Goal: Transaction & Acquisition: Purchase product/service

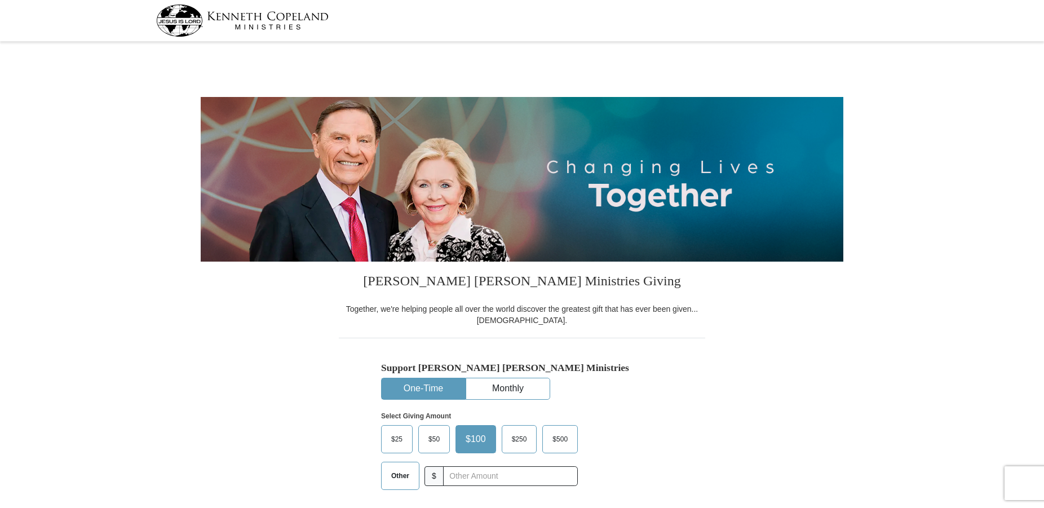
select select "AZ"
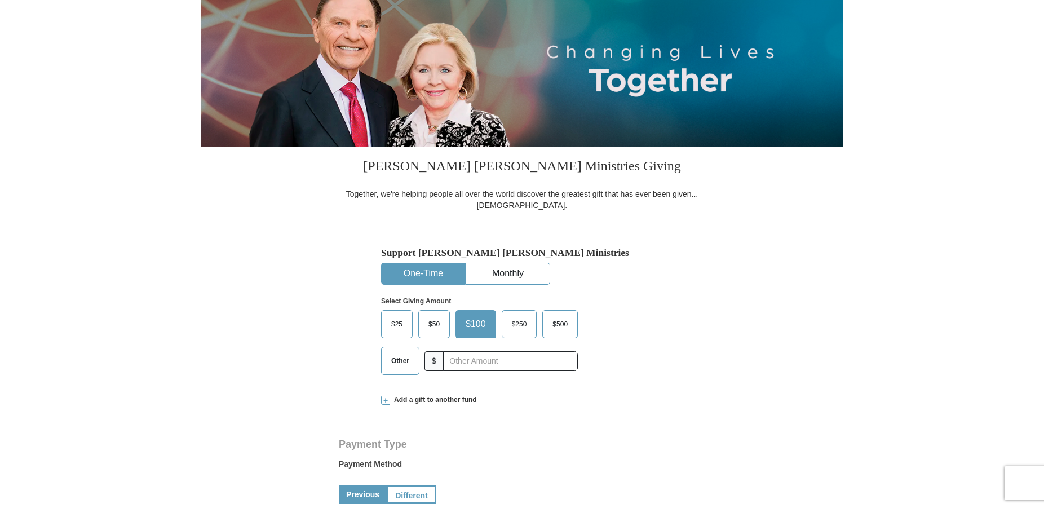
scroll to position [115, 0]
click at [466, 366] on input "text" at bounding box center [510, 361] width 125 height 20
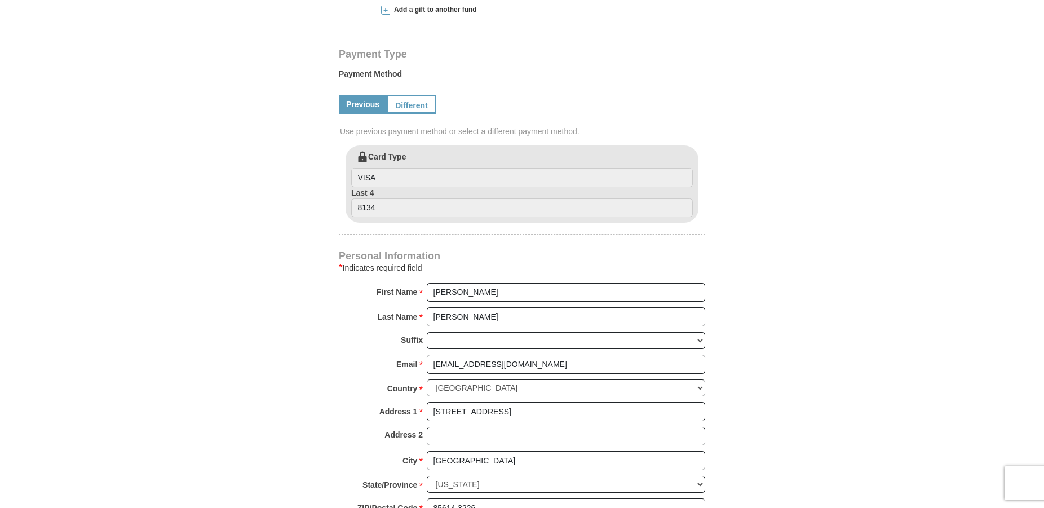
scroll to position [575, 0]
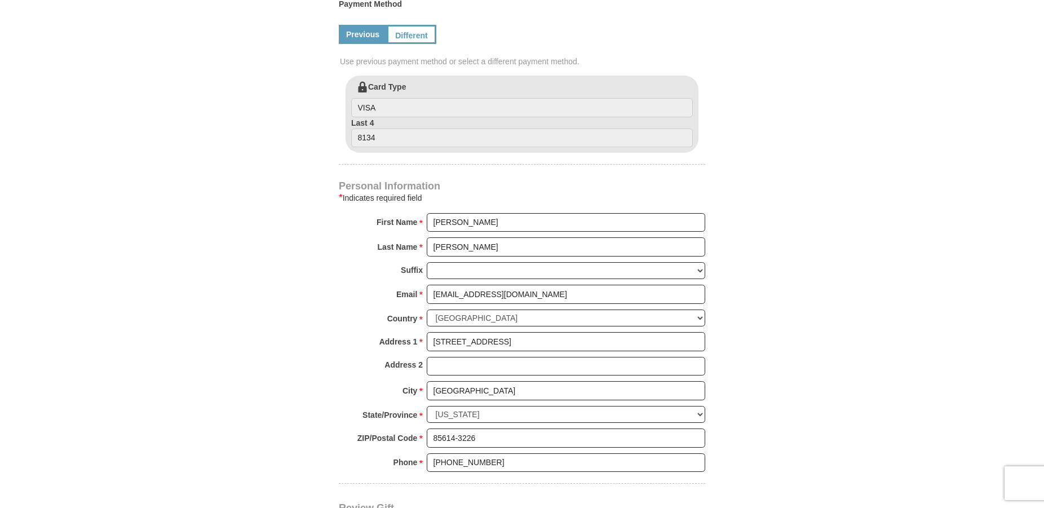
type input "50.00"
click at [394, 138] on input "8134" at bounding box center [522, 138] width 342 height 19
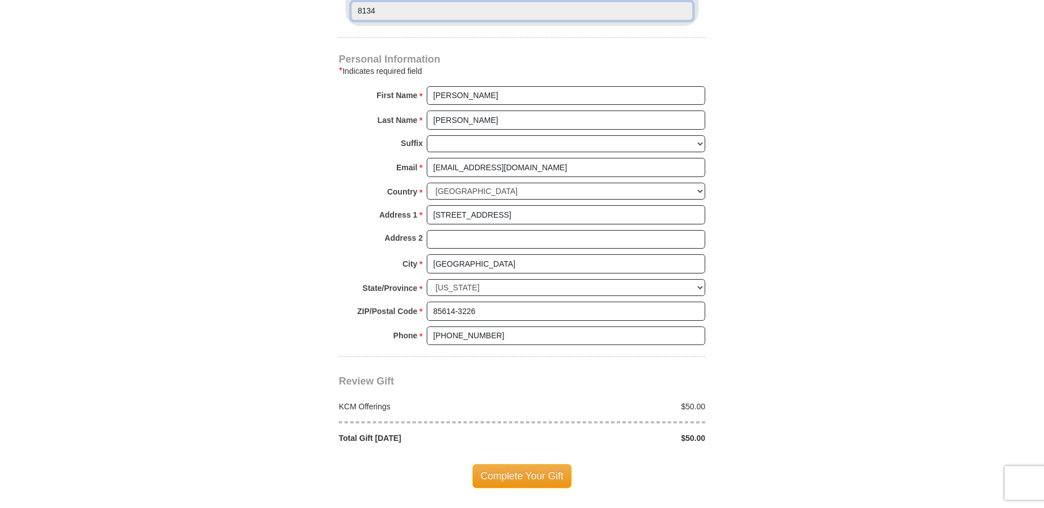
scroll to position [748, 0]
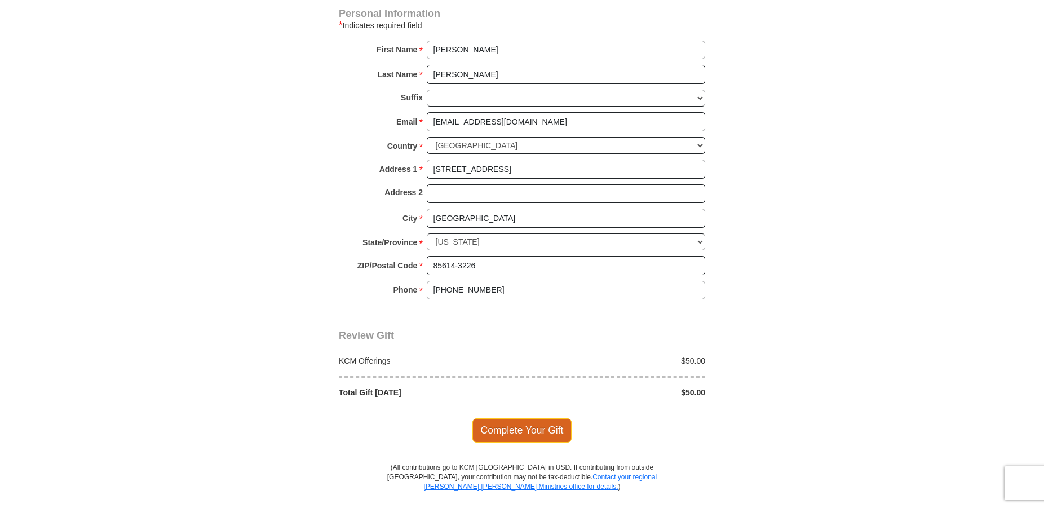
click at [529, 431] on span "Complete Your Gift" at bounding box center [522, 430] width 100 height 24
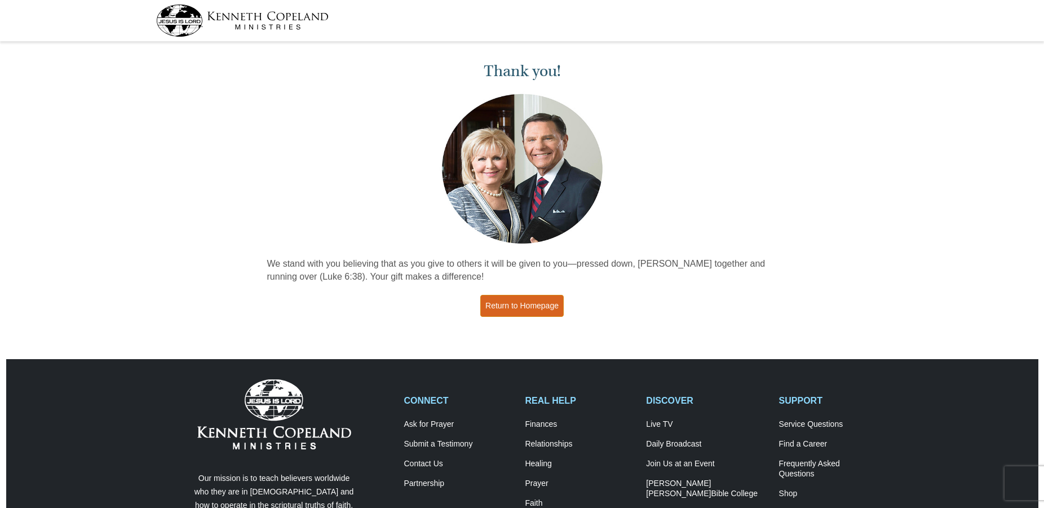
click at [524, 306] on link "Return to Homepage" at bounding box center [521, 306] width 83 height 22
